Goal: Information Seeking & Learning: Understand process/instructions

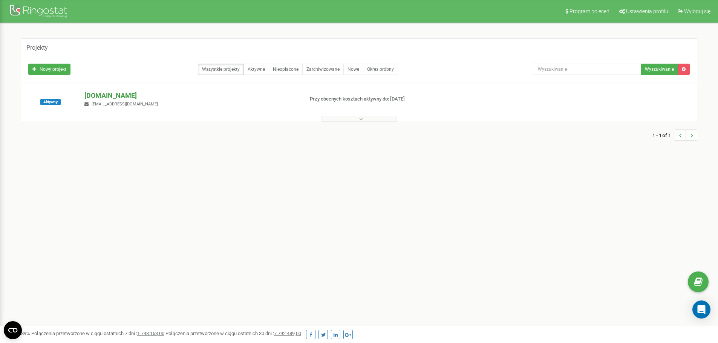
click at [95, 96] on p "[DOMAIN_NAME]" at bounding box center [190, 96] width 213 height 10
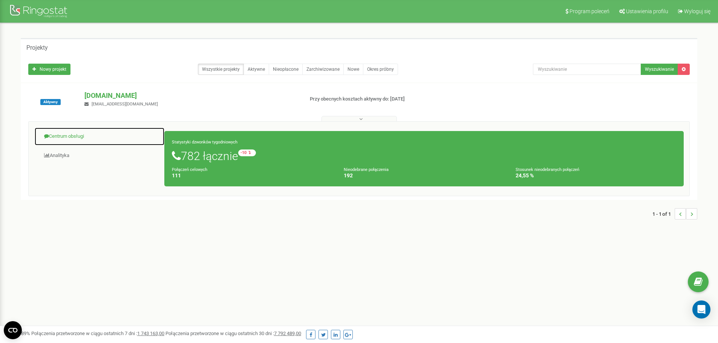
click at [77, 136] on link "Centrum obsługi" at bounding box center [99, 136] width 130 height 18
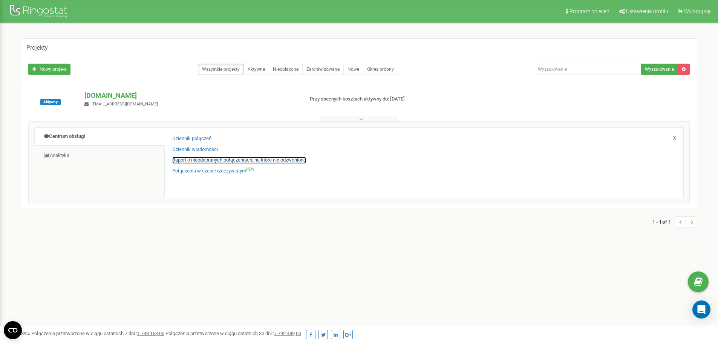
click at [217, 161] on link "Raport o nieodebranych połączeniach, na które nie odzwoniono" at bounding box center [239, 160] width 134 height 7
